Goal: Task Accomplishment & Management: Use online tool/utility

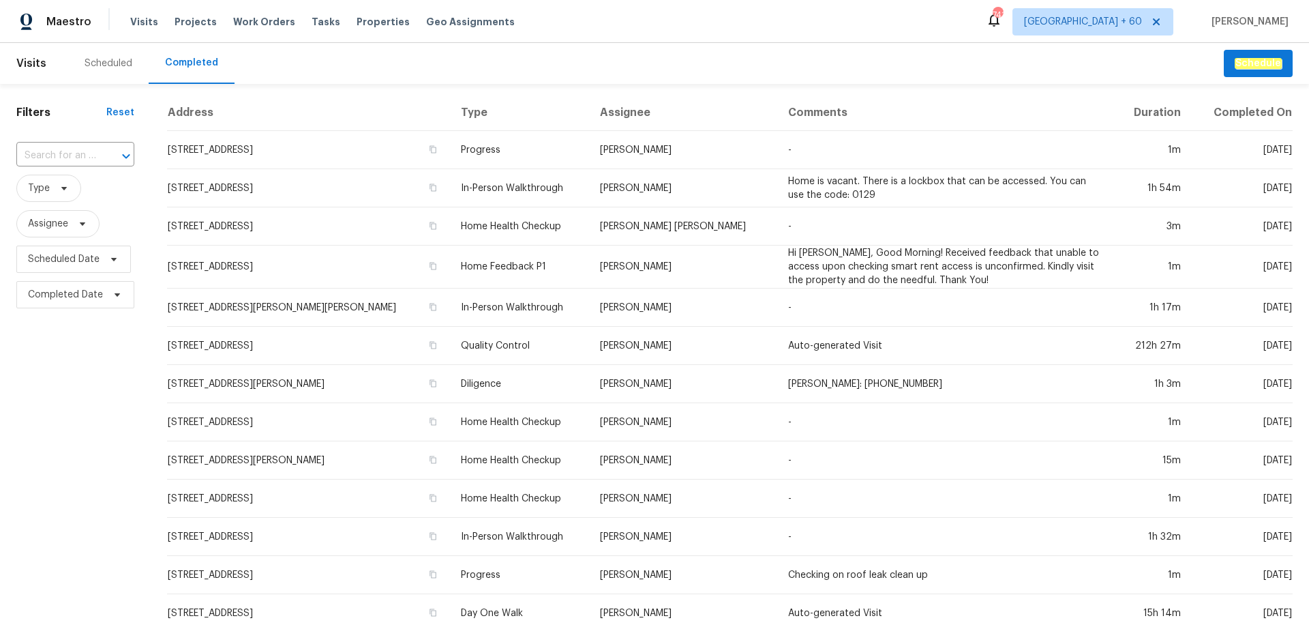
click at [93, 157] on input "text" at bounding box center [56, 155] width 80 height 21
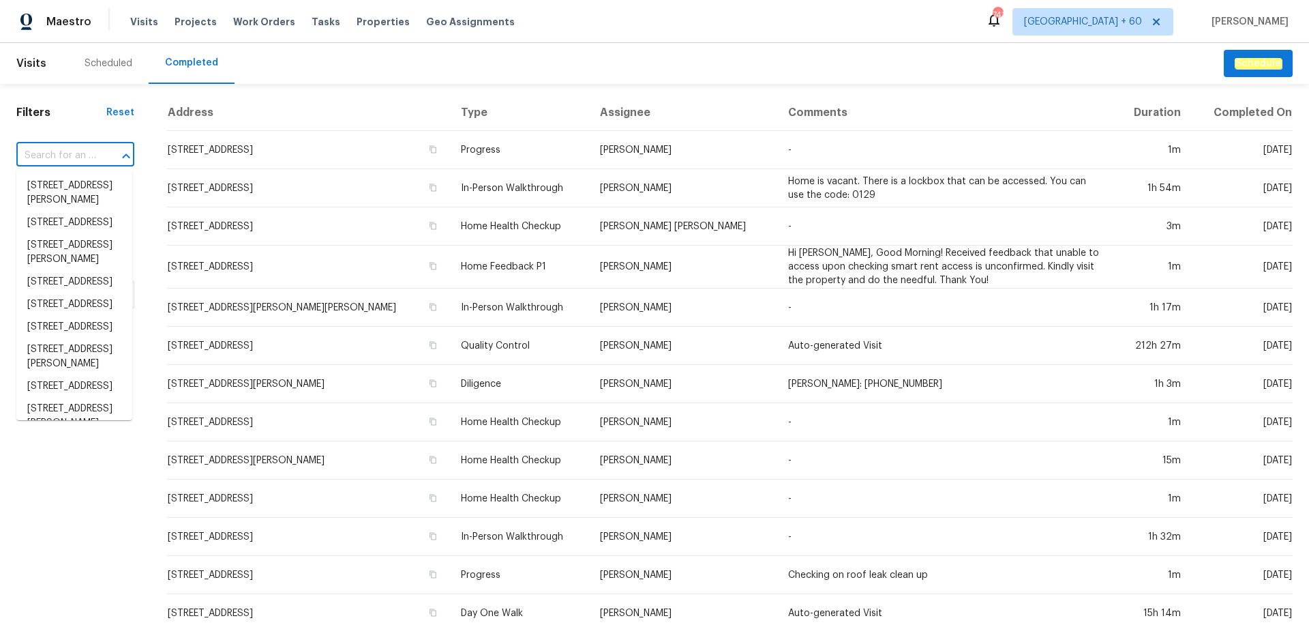
paste input "[STREET_ADDRESS]"
type input "[STREET_ADDRESS]"
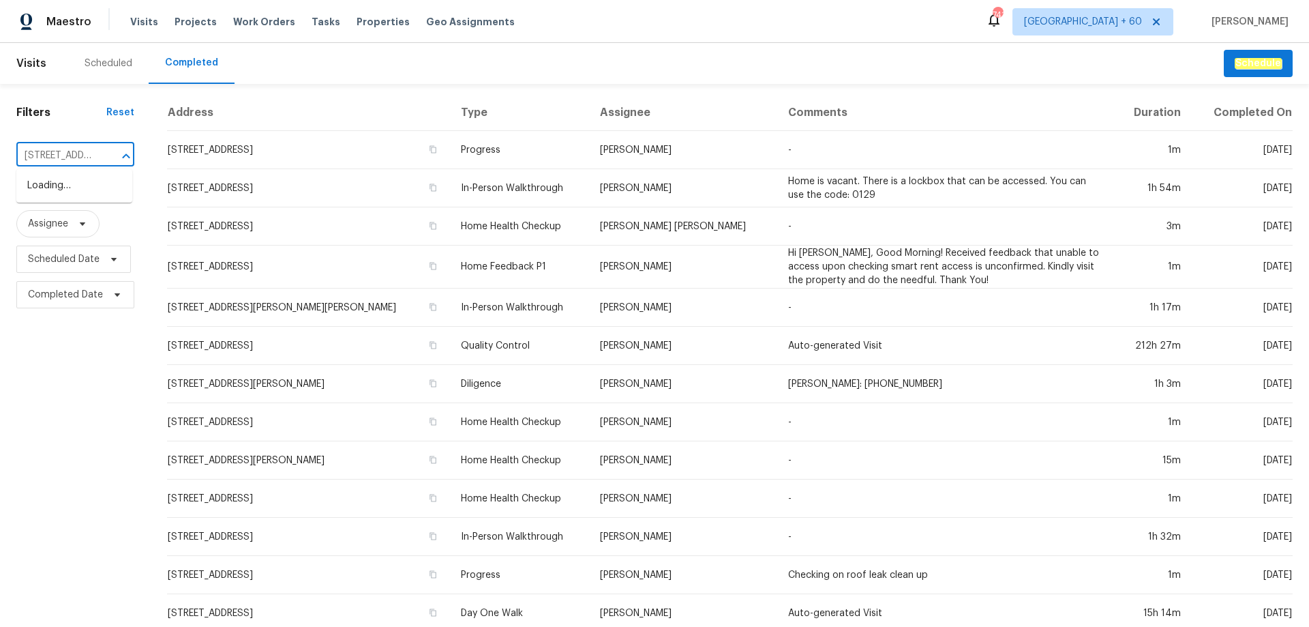
scroll to position [0, 98]
click at [78, 184] on li "[STREET_ADDRESS]" at bounding box center [74, 186] width 116 height 22
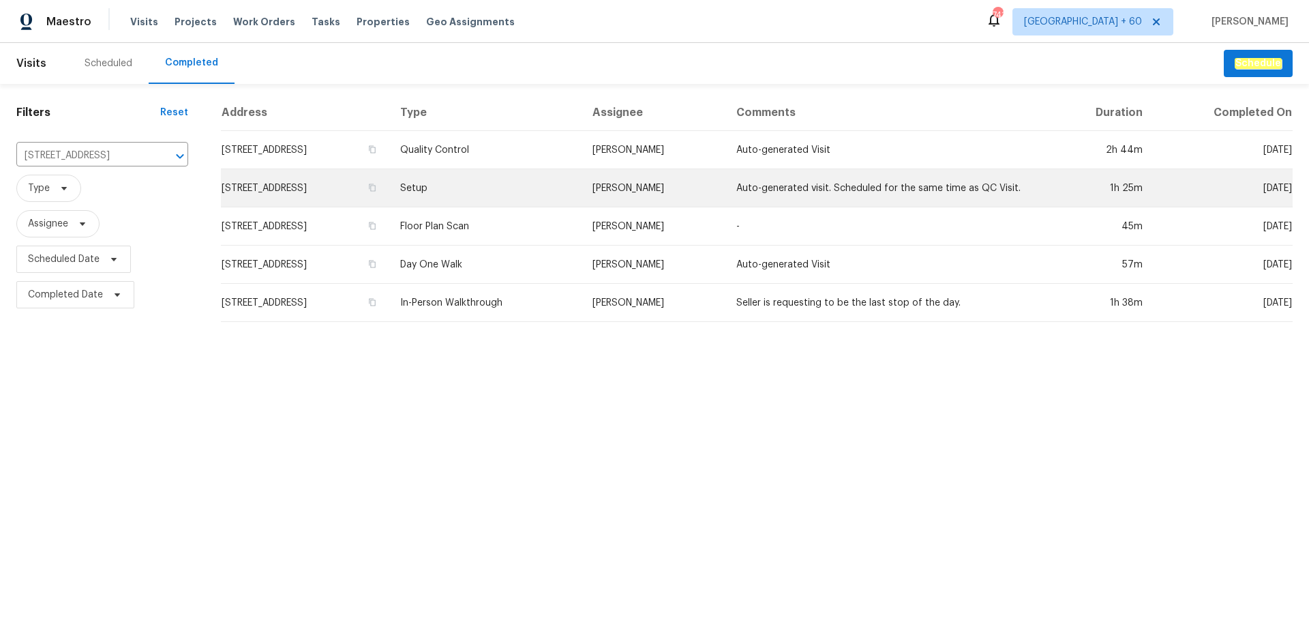
click at [581, 180] on td "Setup" at bounding box center [485, 188] width 192 height 38
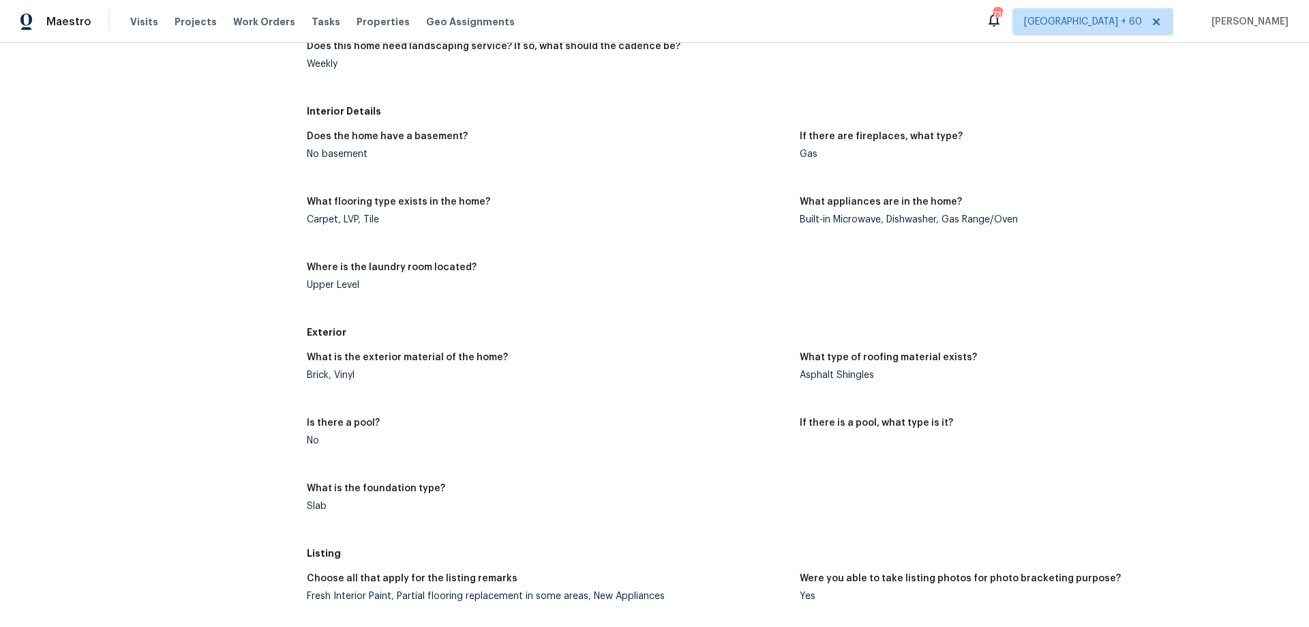
scroll to position [475, 0]
